Goal: Obtain resource: Obtain resource

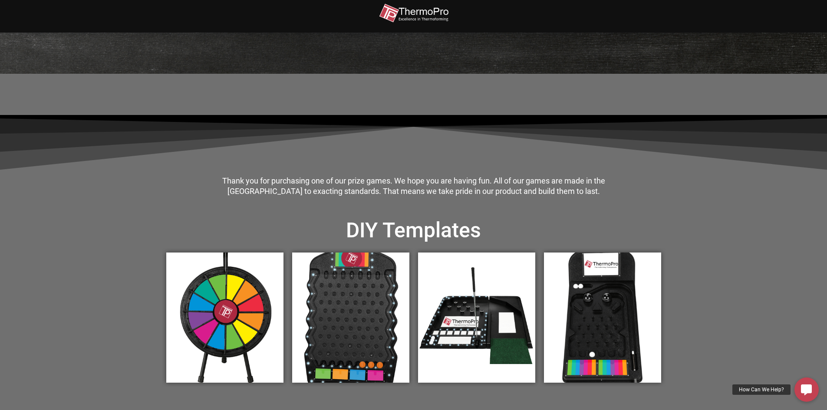
scroll to position [219, 0]
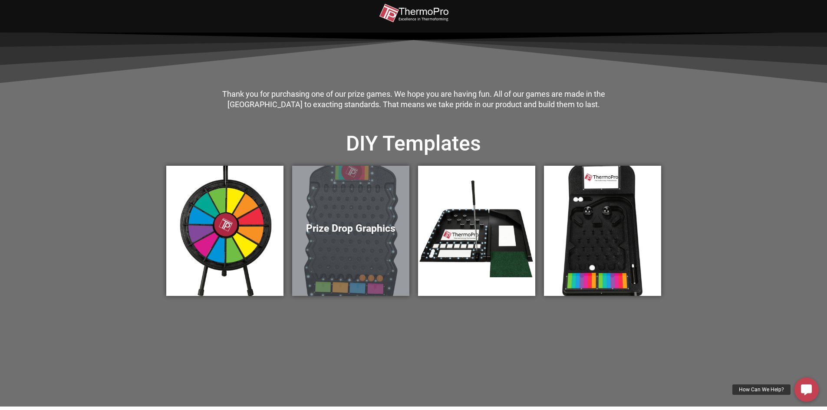
click at [377, 236] on div "Prize Drop Graphics" at bounding box center [350, 231] width 117 height 130
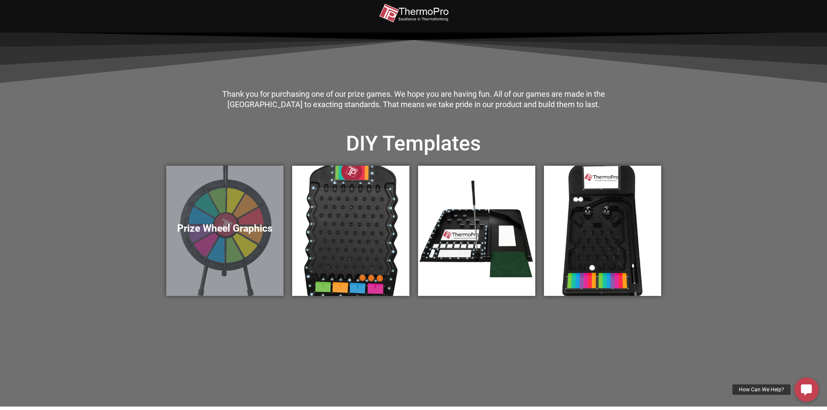
click at [245, 260] on div "Prize Wheel Graphics" at bounding box center [224, 231] width 117 height 130
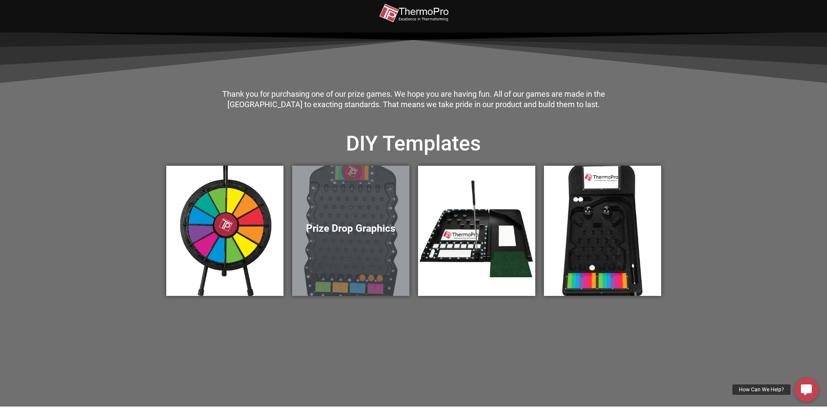
click at [368, 223] on h5 "Prize Drop Graphics" at bounding box center [351, 229] width 100 height 12
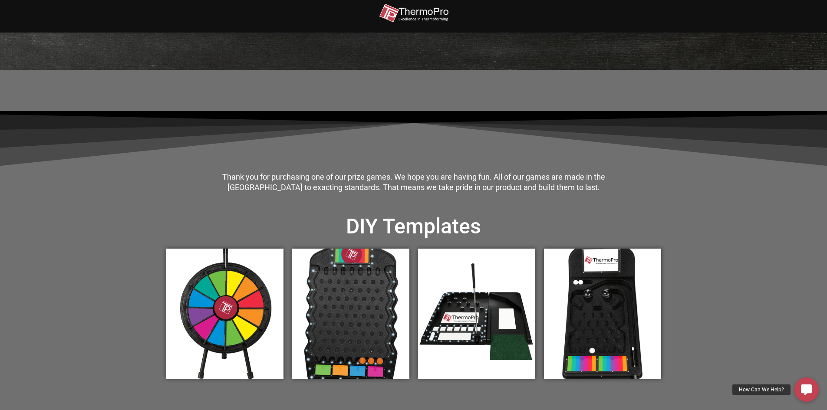
scroll to position [223, 0]
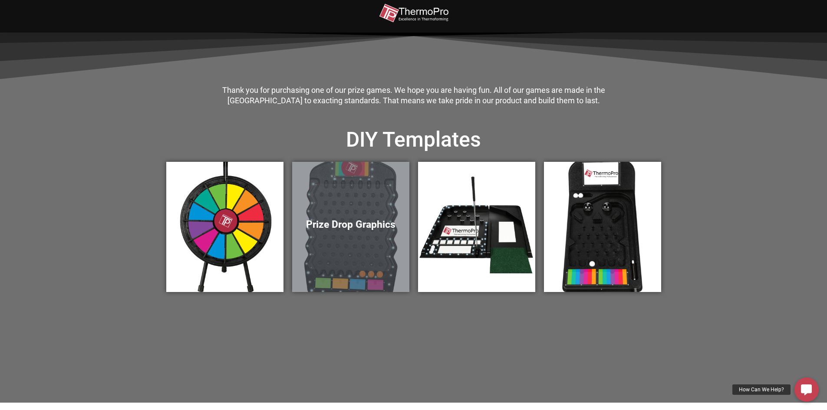
click at [354, 212] on div "Prize Drop Graphics" at bounding box center [350, 227] width 117 height 130
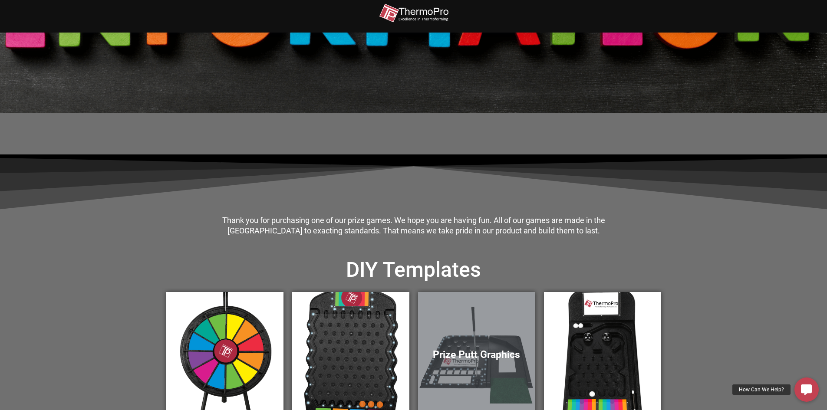
scroll to position [0, 0]
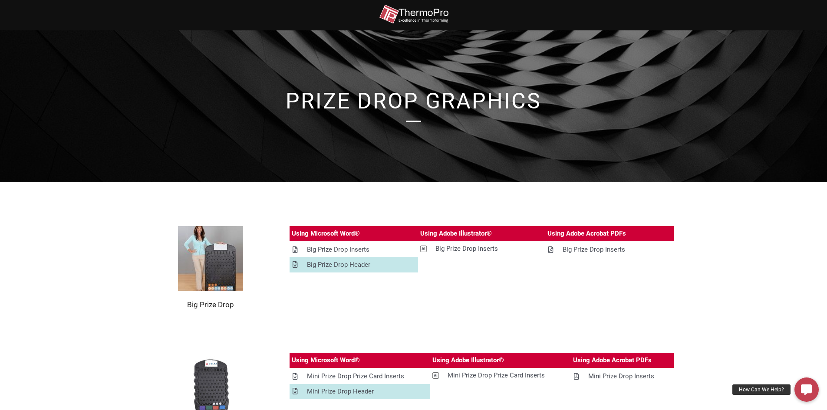
scroll to position [43, 0]
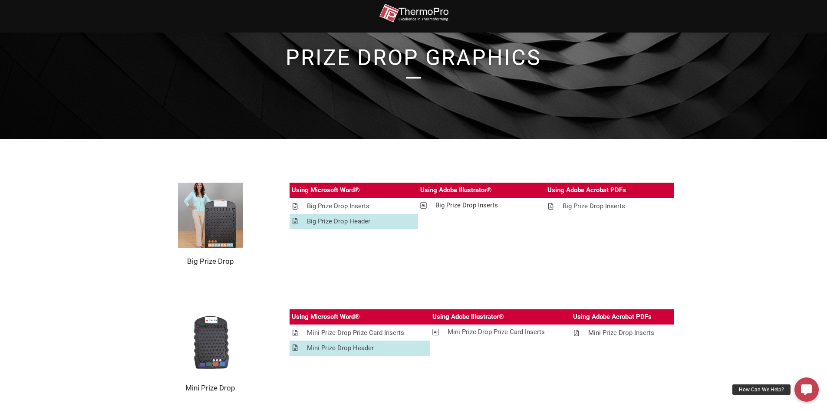
click at [479, 208] on div "Big Prize Drop Inserts" at bounding box center [466, 205] width 63 height 11
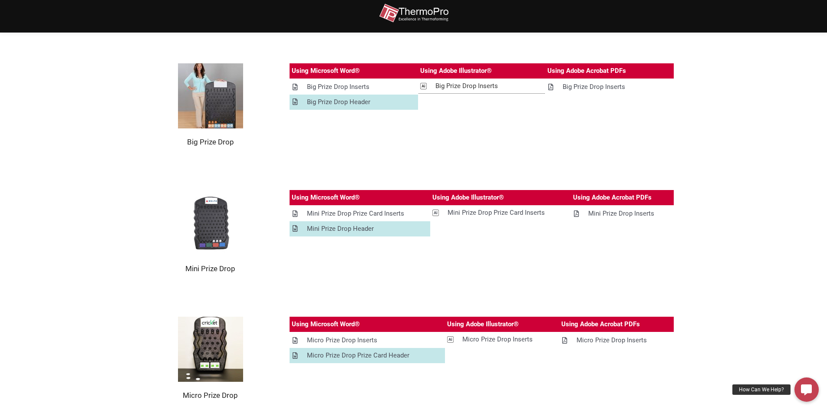
scroll to position [78, 0]
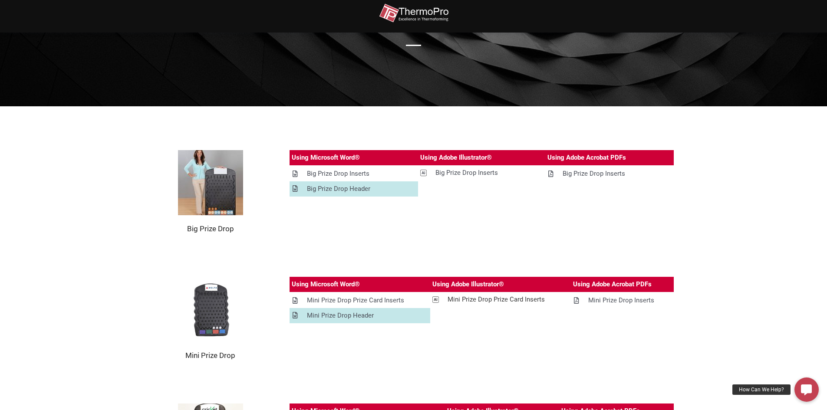
click at [478, 304] on div "Mini Prize Drop Prize Card Inserts" at bounding box center [496, 299] width 97 height 11
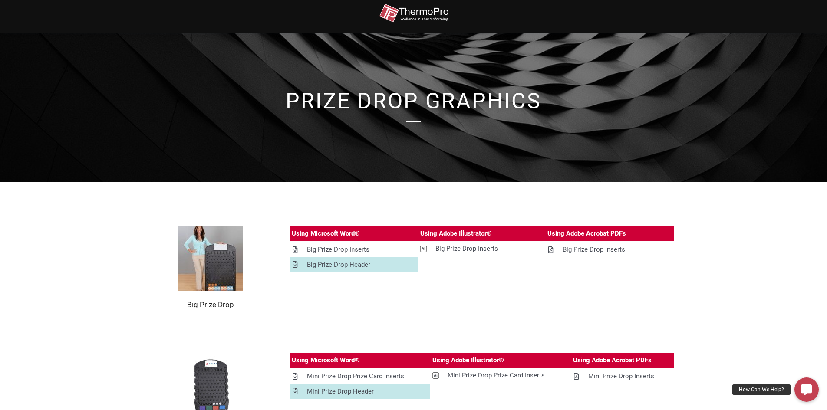
scroll to position [43, 0]
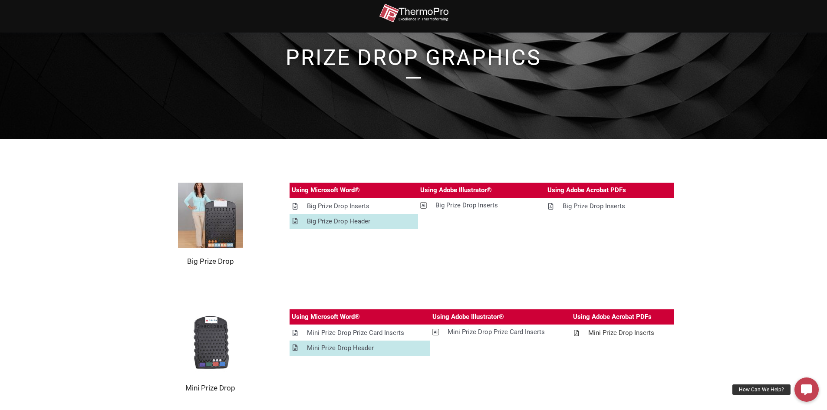
click at [602, 335] on div "Mini Prize Drop Inserts" at bounding box center [621, 333] width 66 height 11
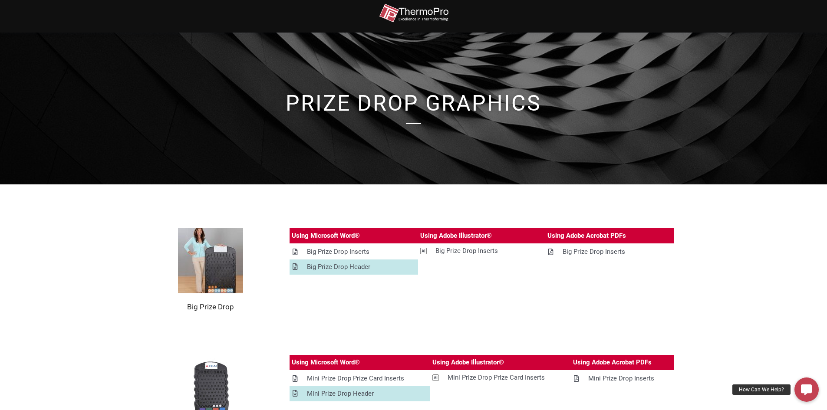
scroll to position [174, 0]
